Goal: Information Seeking & Learning: Learn about a topic

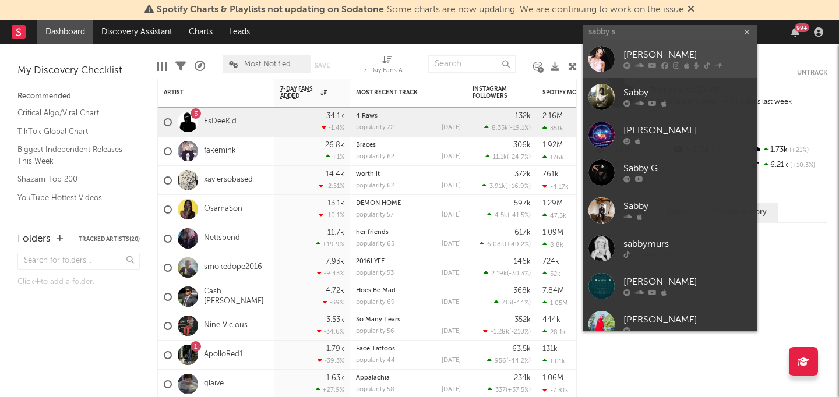
type input "sabby s"
click at [635, 51] on div "[PERSON_NAME]" at bounding box center [687, 55] width 128 height 14
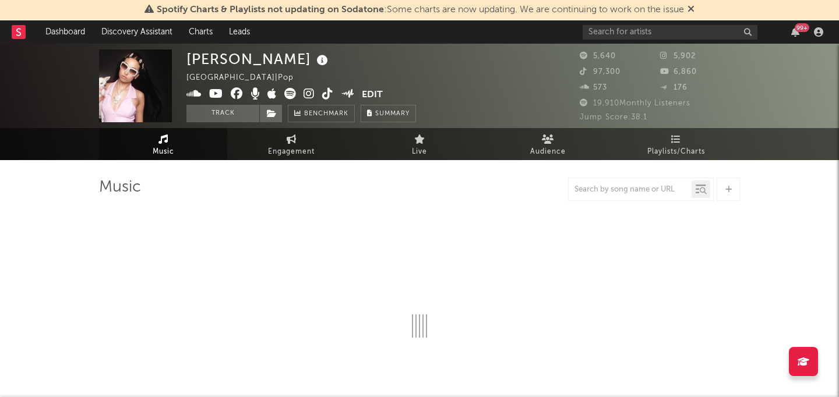
select select "6m"
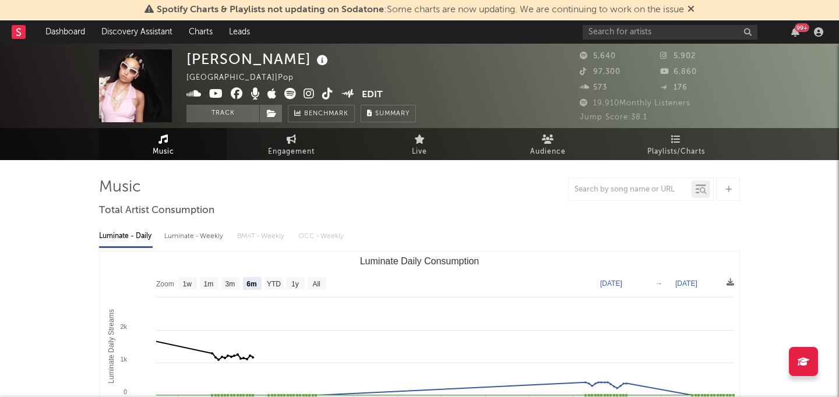
click at [206, 242] on div "Luminate - Weekly" at bounding box center [194, 237] width 61 height 20
select select "6m"
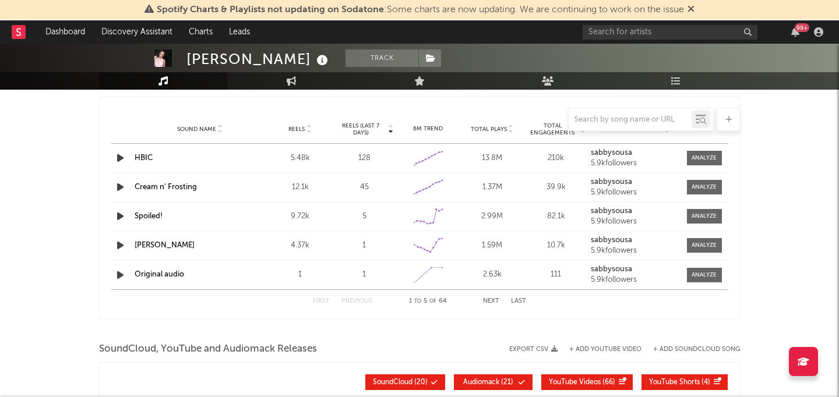
scroll to position [1065, 0]
